Goal: Task Accomplishment & Management: Complete application form

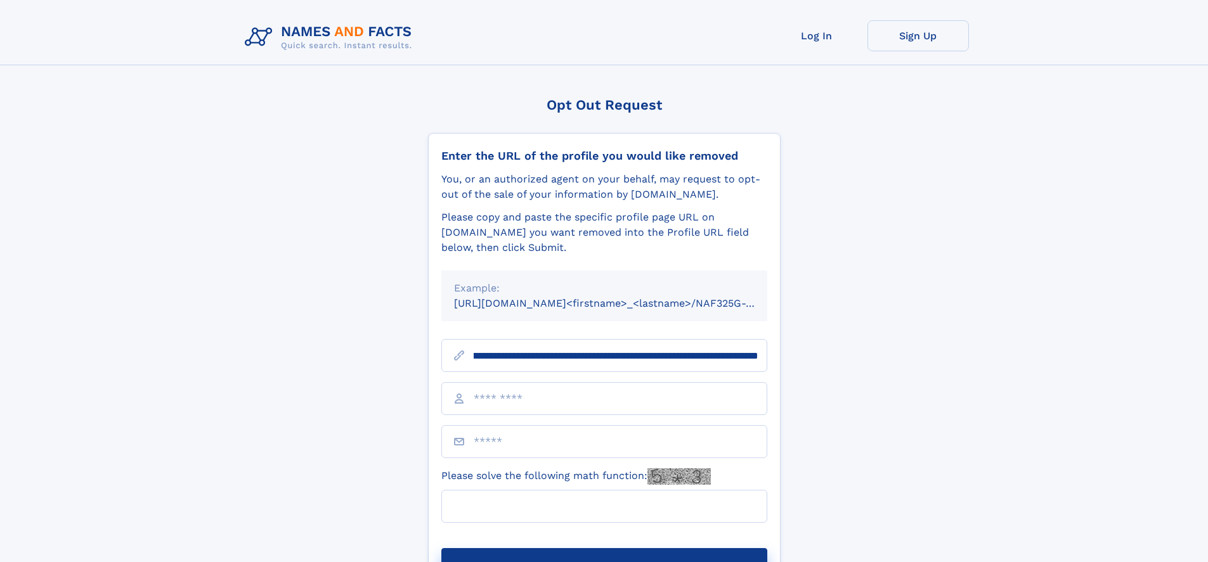
scroll to position [0, 155]
type input "**********"
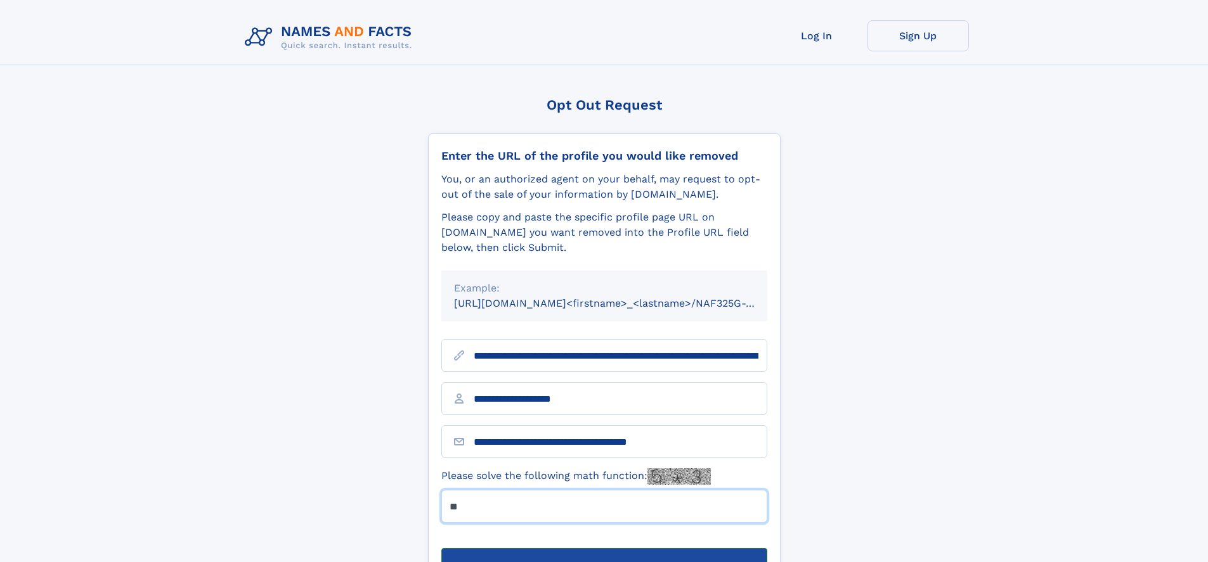
type input "**"
click at [604, 548] on button "Submit Opt Out Request" at bounding box center [604, 568] width 326 height 41
